Goal: Task Accomplishment & Management: Manage account settings

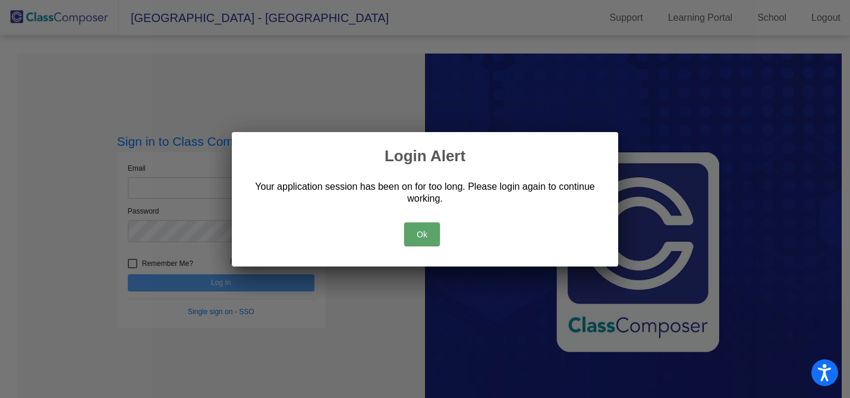
click at [427, 236] on button "Ok" at bounding box center [422, 234] width 36 height 24
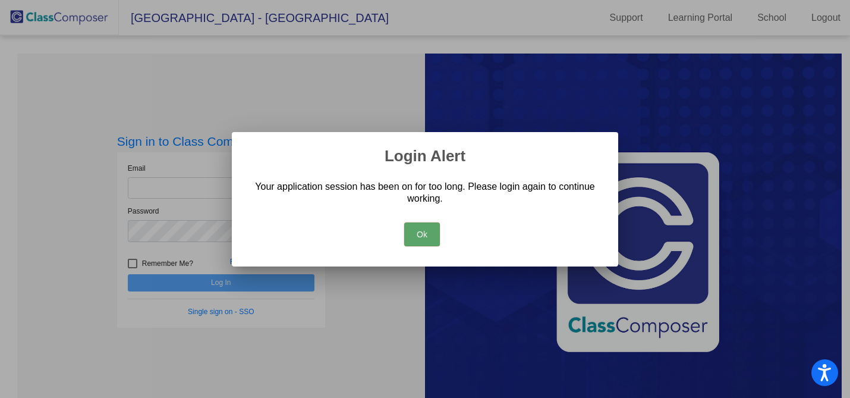
click at [426, 232] on button "Ok" at bounding box center [422, 234] width 36 height 24
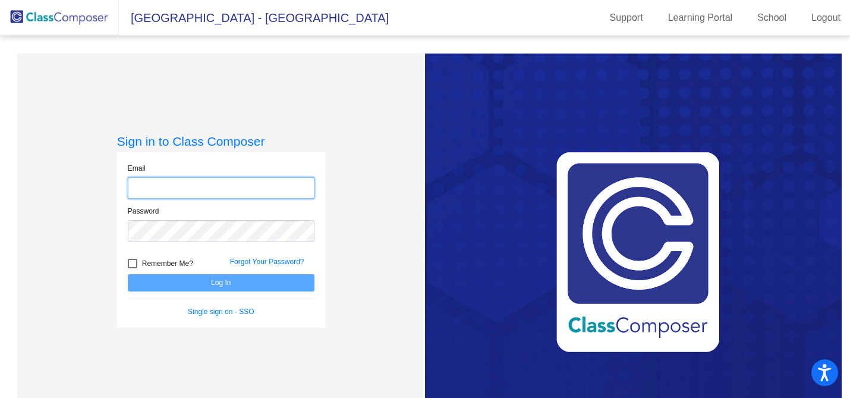
click at [145, 188] on input "email" at bounding box center [221, 188] width 187 height 22
type input "[EMAIL_ADDRESS][DOMAIN_NAME]"
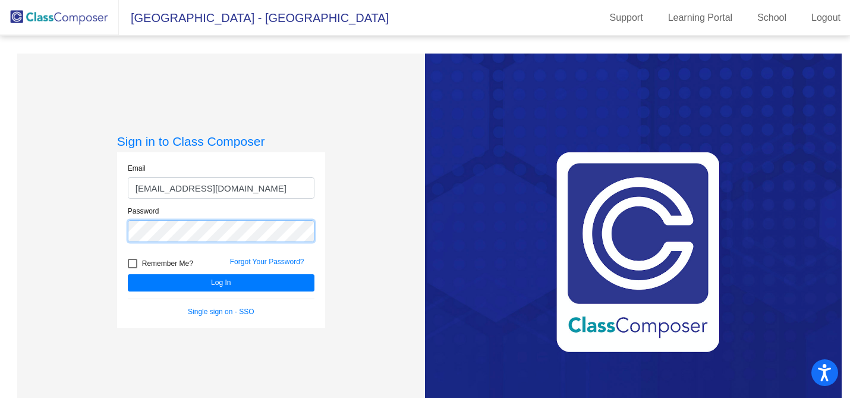
click at [128, 274] on button "Log In" at bounding box center [221, 282] width 187 height 17
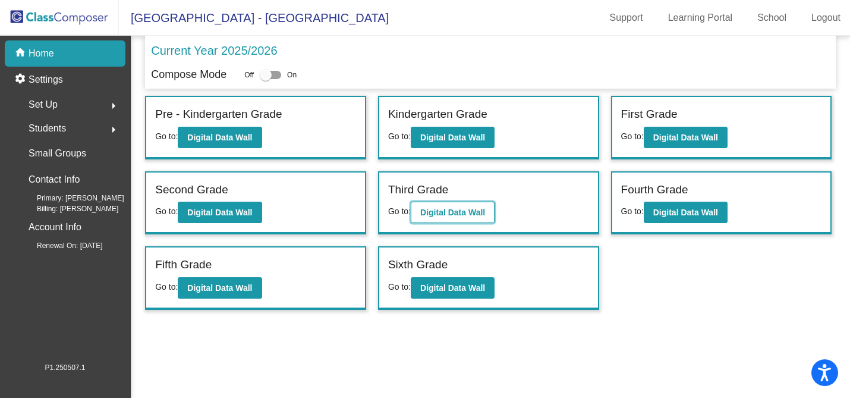
click at [449, 207] on b "Digital Data Wall" at bounding box center [452, 212] width 65 height 10
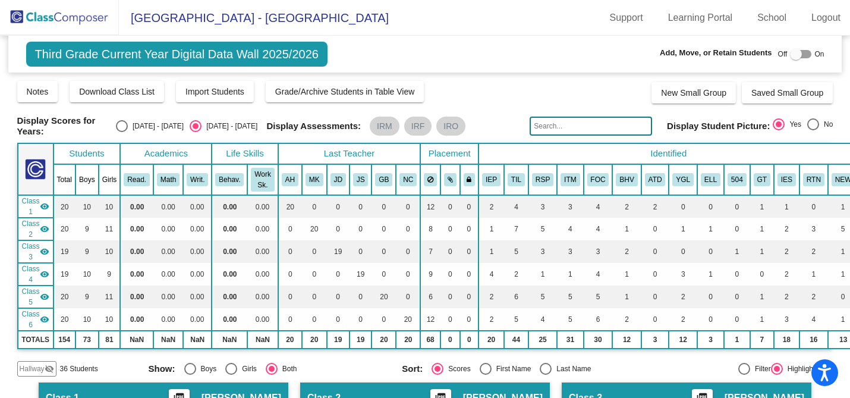
click at [35, 365] on span "Hallway" at bounding box center [32, 368] width 25 height 11
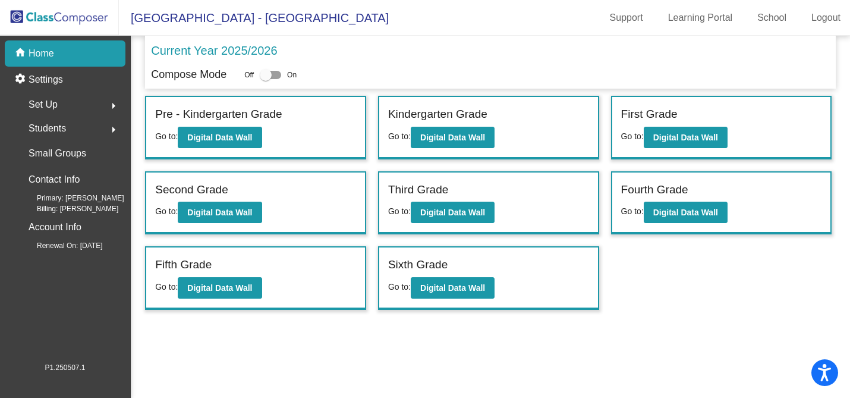
click at [58, 124] on span "Students" at bounding box center [47, 128] width 37 height 17
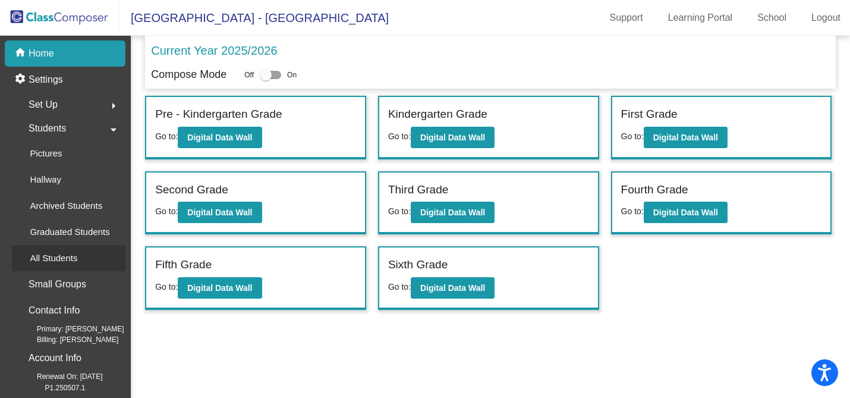
click at [53, 252] on p "All Students" at bounding box center [54, 258] width 48 height 14
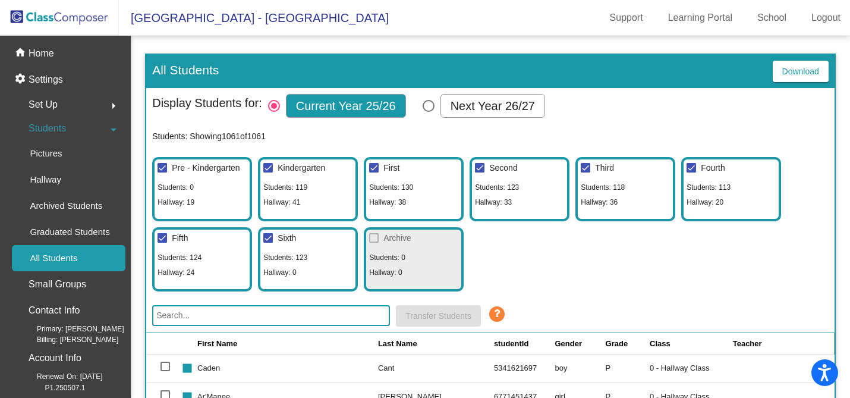
click at [217, 314] on input "text" at bounding box center [271, 315] width 238 height 21
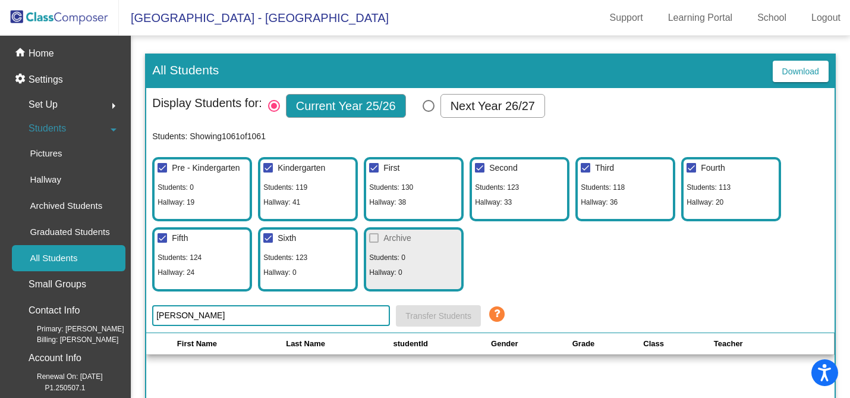
drag, startPoint x: 176, startPoint y: 316, endPoint x: 152, endPoint y: 316, distance: 25.0
click at [152, 316] on input "[PERSON_NAME]" at bounding box center [271, 315] width 238 height 21
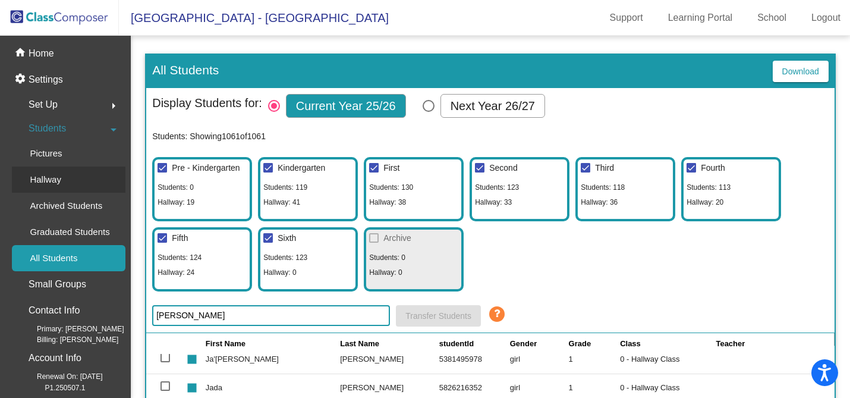
type input "[PERSON_NAME]"
click at [50, 176] on p "Hallway" at bounding box center [45, 179] width 31 height 14
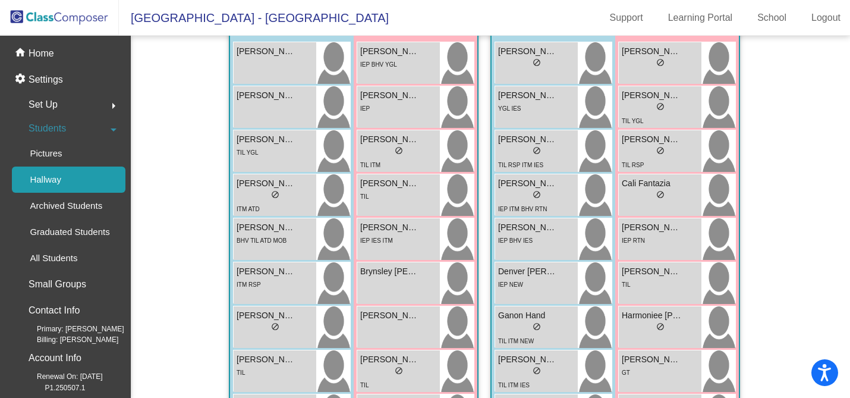
scroll to position [1928, 0]
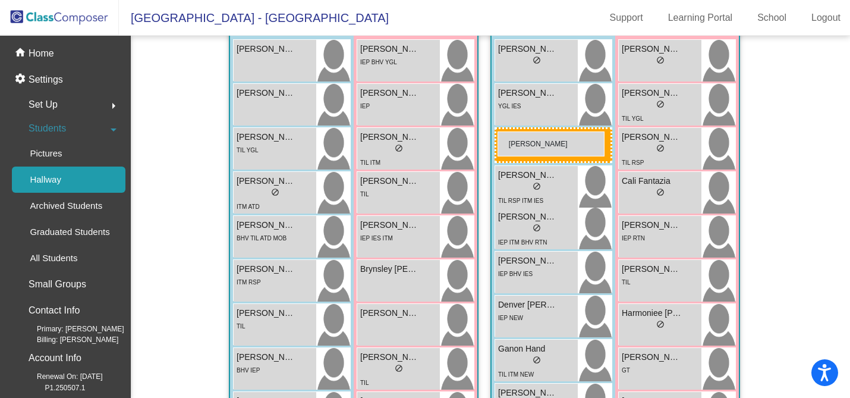
drag, startPoint x: 292, startPoint y: 310, endPoint x: 497, endPoint y: 131, distance: 272.0
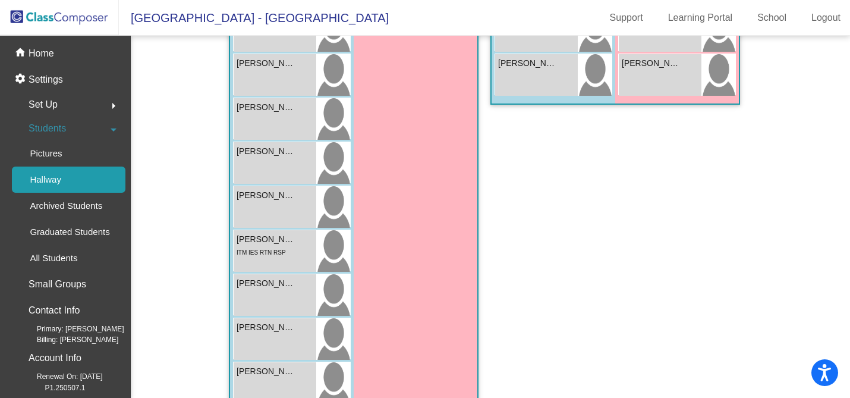
scroll to position [1299, 0]
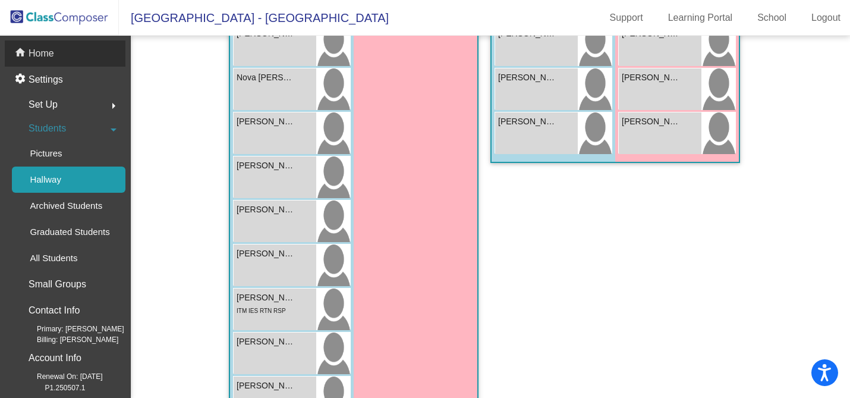
click at [42, 50] on p "Home" at bounding box center [42, 53] width 26 height 14
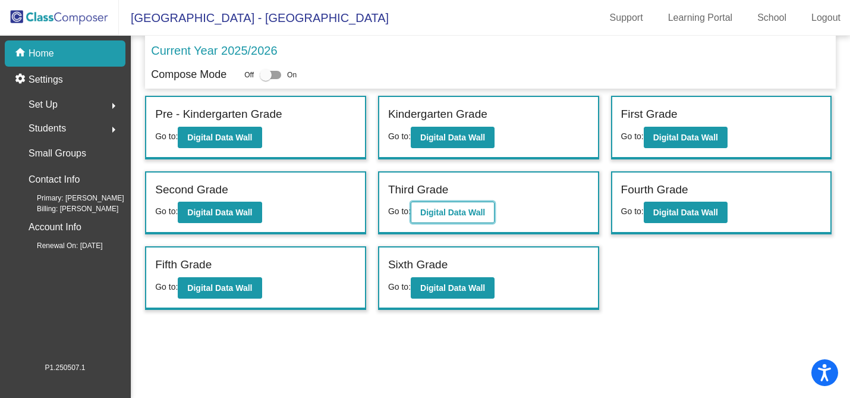
click at [445, 209] on b "Digital Data Wall" at bounding box center [452, 212] width 65 height 10
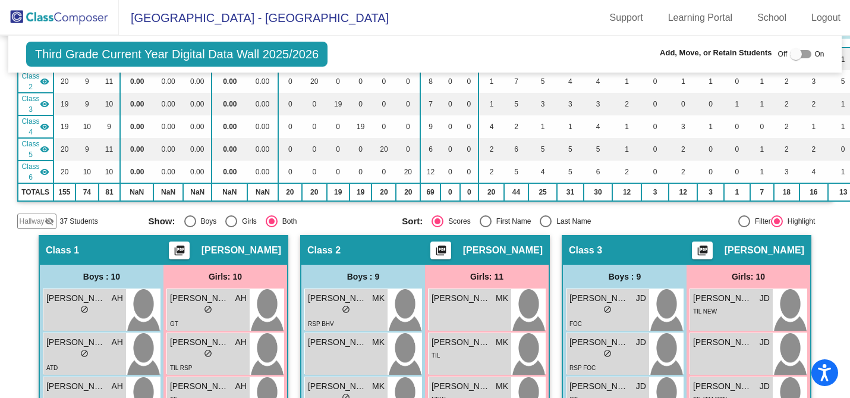
scroll to position [146, 0]
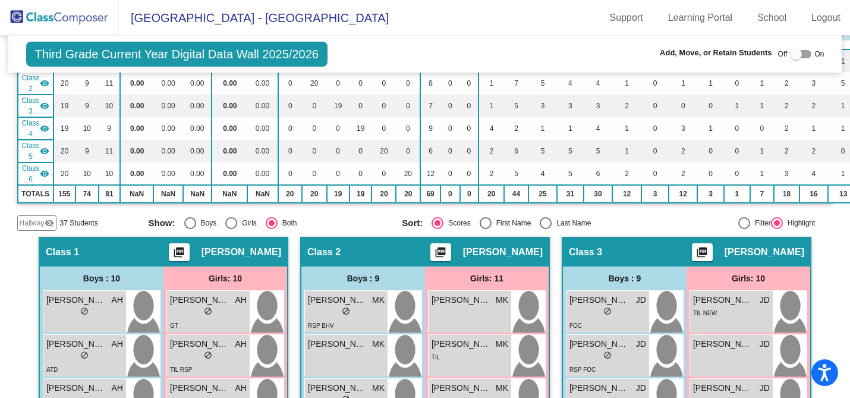
click at [49, 218] on mat-icon "visibility_off" at bounding box center [50, 223] width 10 height 10
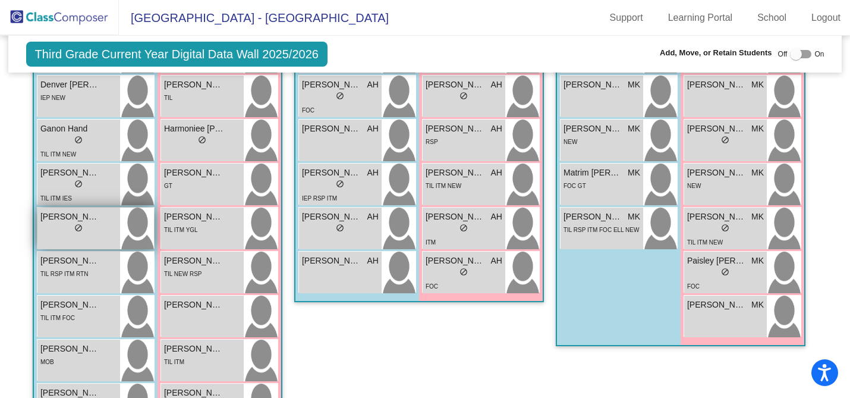
scroll to position [582, 0]
click at [76, 225] on span "do_not_disturb_alt" at bounding box center [78, 226] width 8 height 8
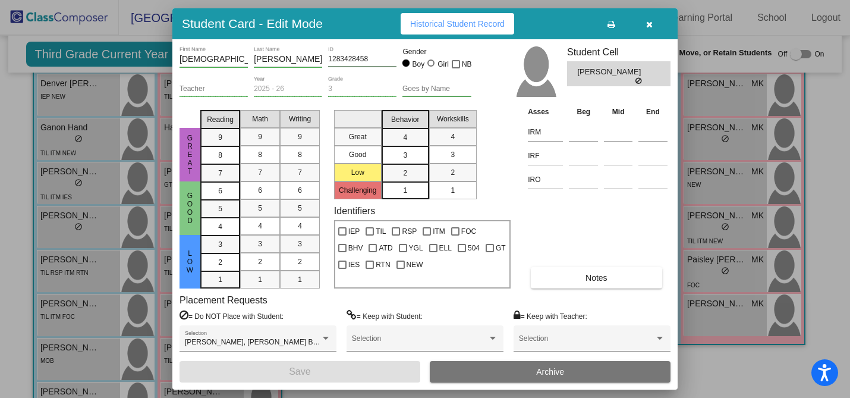
click at [649, 21] on icon "button" at bounding box center [649, 24] width 7 height 8
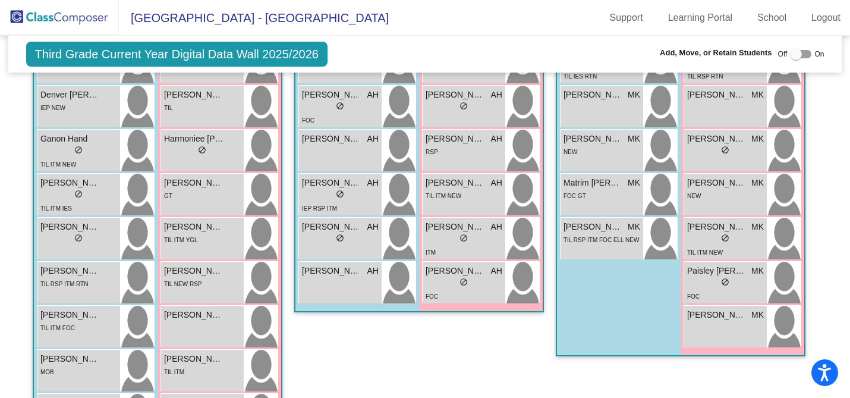
scroll to position [572, 0]
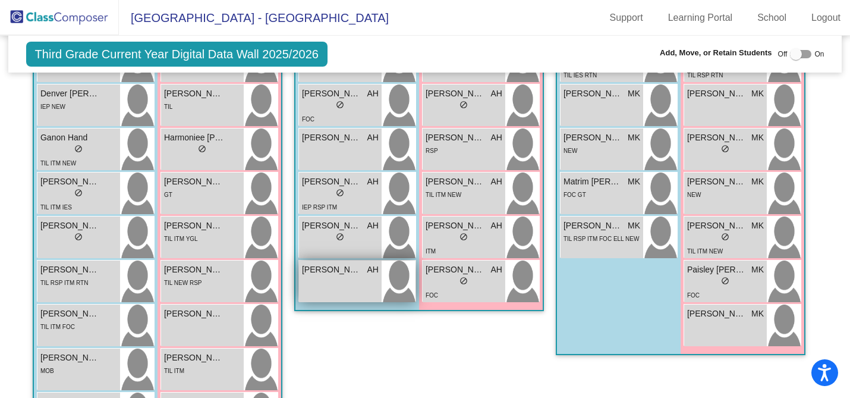
drag, startPoint x: 102, startPoint y: 237, endPoint x: 356, endPoint y: 266, distance: 256.0
click at [791, 55] on div at bounding box center [796, 54] width 12 height 12
checkbox input "true"
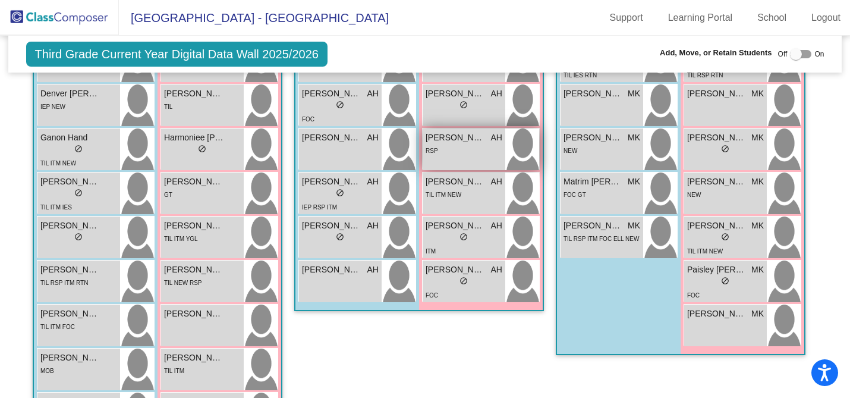
scroll to position [595, 0]
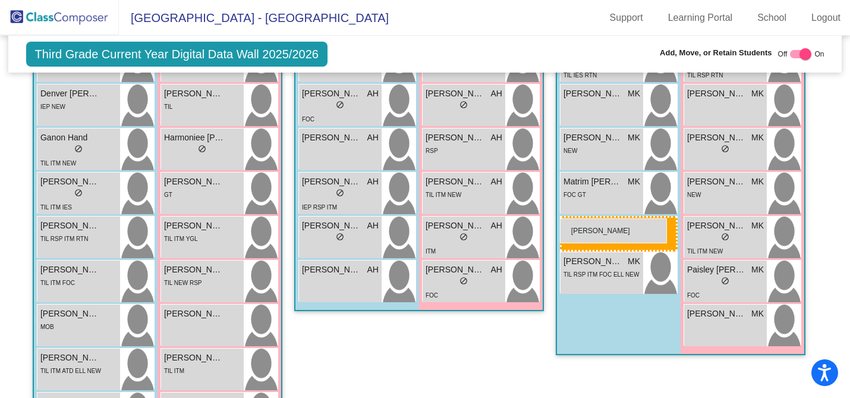
drag, startPoint x: 94, startPoint y: 242, endPoint x: 560, endPoint y: 218, distance: 466.5
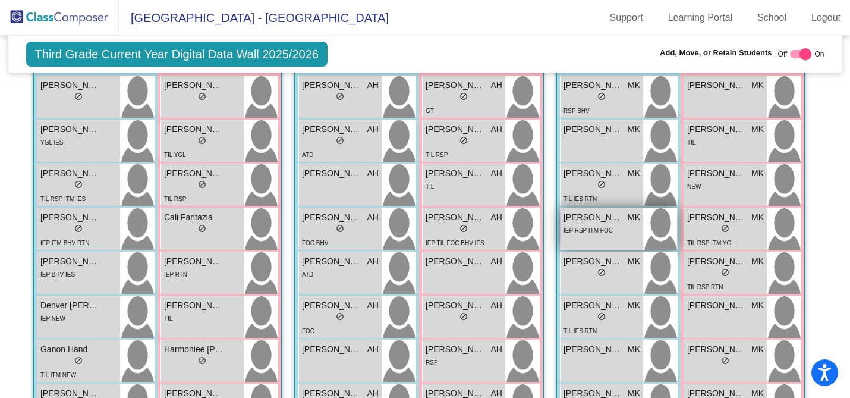
scroll to position [386, 0]
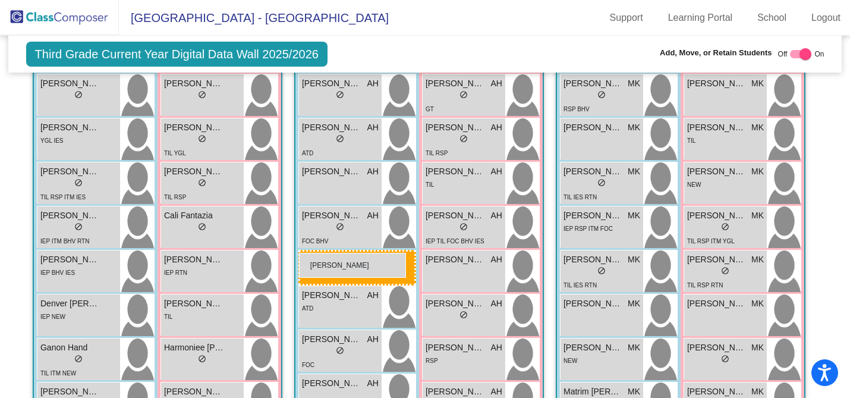
drag, startPoint x: 582, startPoint y: 263, endPoint x: 299, endPoint y: 253, distance: 283.6
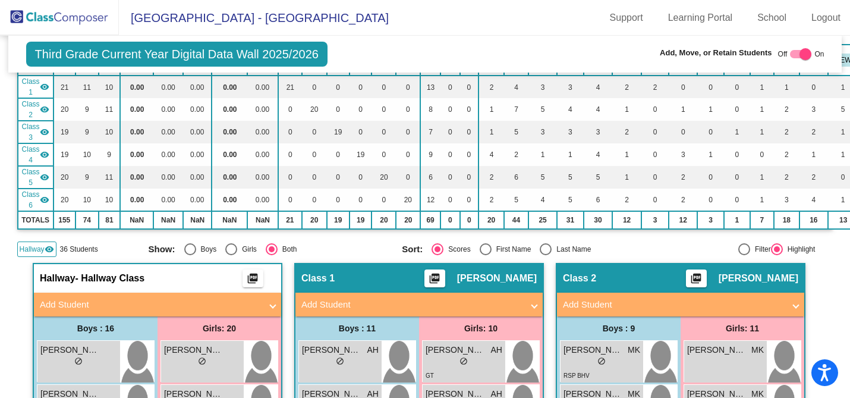
scroll to position [118, 0]
